Goal: Transaction & Acquisition: Obtain resource

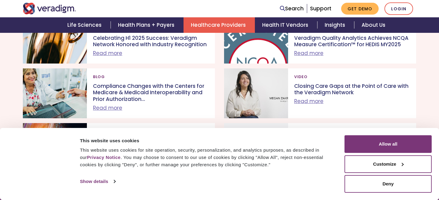
scroll to position [1015, 0]
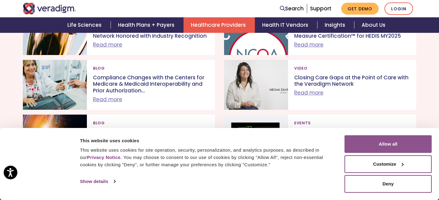
click at [413, 146] on button "Allow all" at bounding box center [387, 145] width 87 height 18
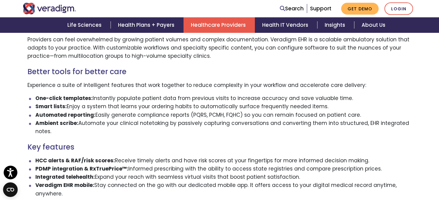
scroll to position [425, 0]
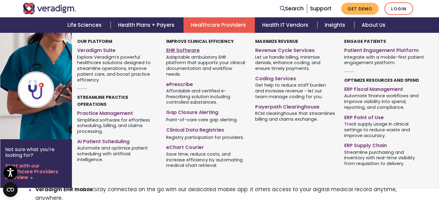
click at [191, 51] on link "EHR Software" at bounding box center [206, 49] width 80 height 9
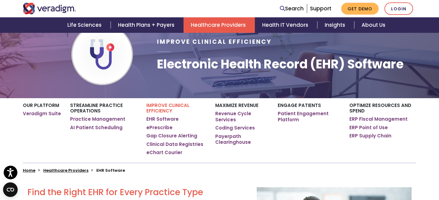
scroll to position [54, 0]
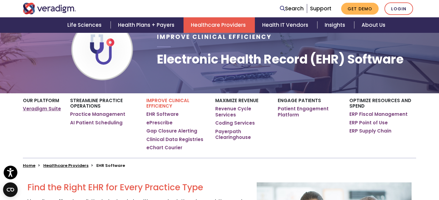
click at [49, 112] on link "Veradigm Suite" at bounding box center [42, 109] width 38 height 6
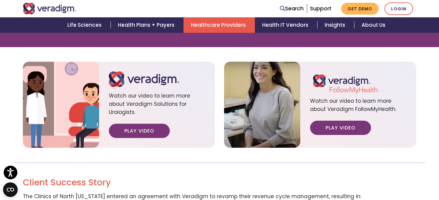
scroll to position [763, 0]
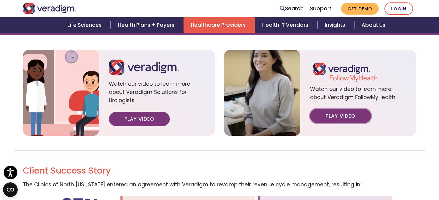
click at [336, 110] on link "Play Video" at bounding box center [340, 116] width 61 height 14
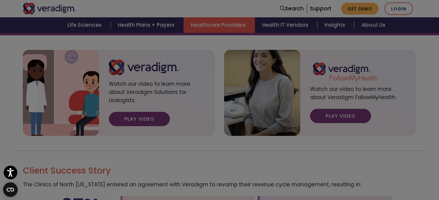
scroll to position [0, 0]
click at [429, 58] on div "Please accept marketing-cookies to watch this video." at bounding box center [219, 100] width 439 height 200
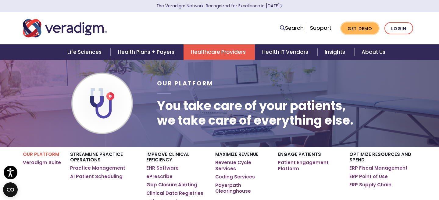
click at [369, 32] on link "Get Demo" at bounding box center [359, 29] width 37 height 12
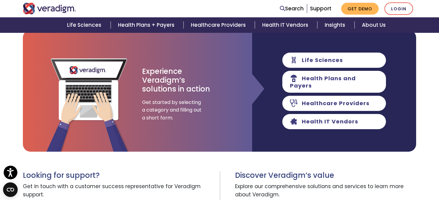
scroll to position [80, 0]
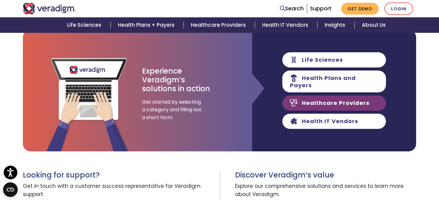
click at [328, 102] on link "Healthcare Providers" at bounding box center [334, 103] width 104 height 15
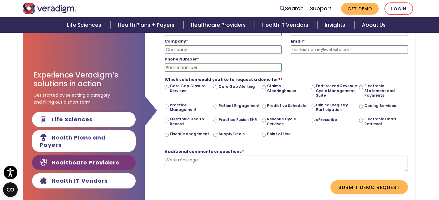
scroll to position [103, 0]
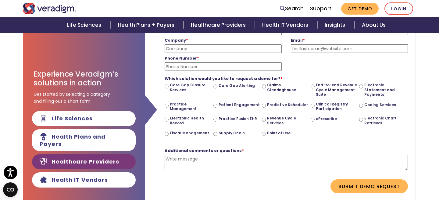
click at [166, 121] on input "Electronic Health Record" at bounding box center [166, 120] width 4 height 4
radio input "true"
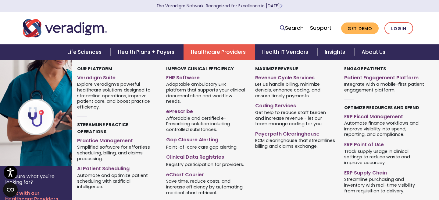
click at [226, 57] on link "Healthcare Providers" at bounding box center [218, 52] width 71 height 16
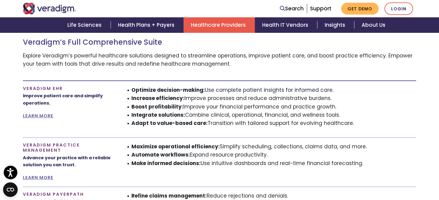
scroll to position [353, 0]
click at [42, 115] on link "LEARN MORE" at bounding box center [38, 116] width 30 height 6
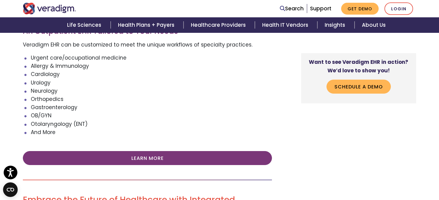
scroll to position [735, 0]
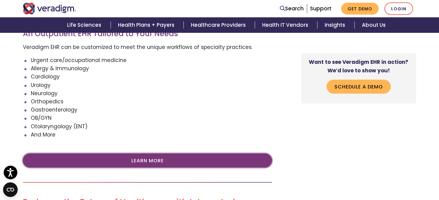
click at [170, 161] on link "Learn More" at bounding box center [147, 161] width 249 height 14
